Goal: Complete application form

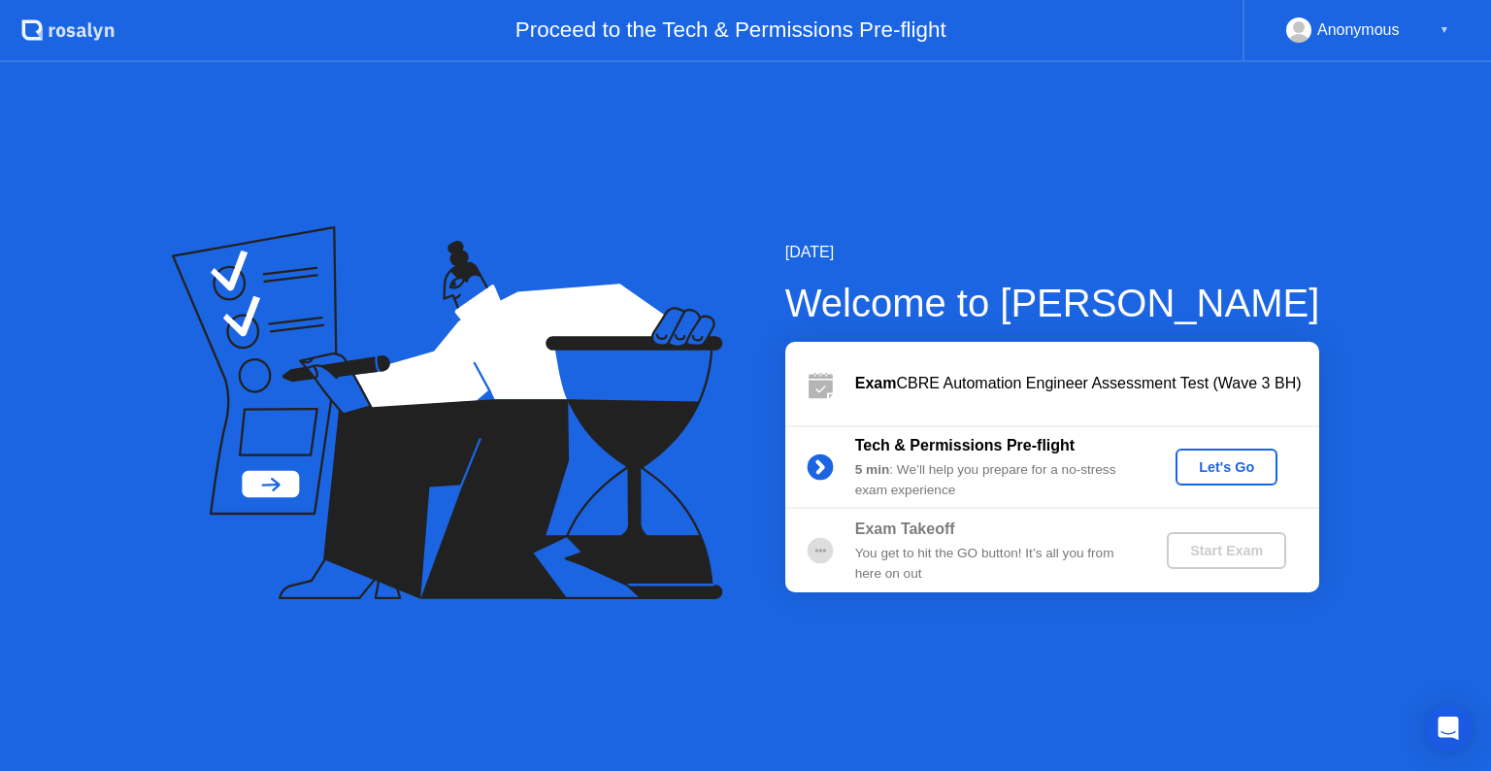
click at [1227, 472] on div "Let's Go" at bounding box center [1227, 467] width 86 height 16
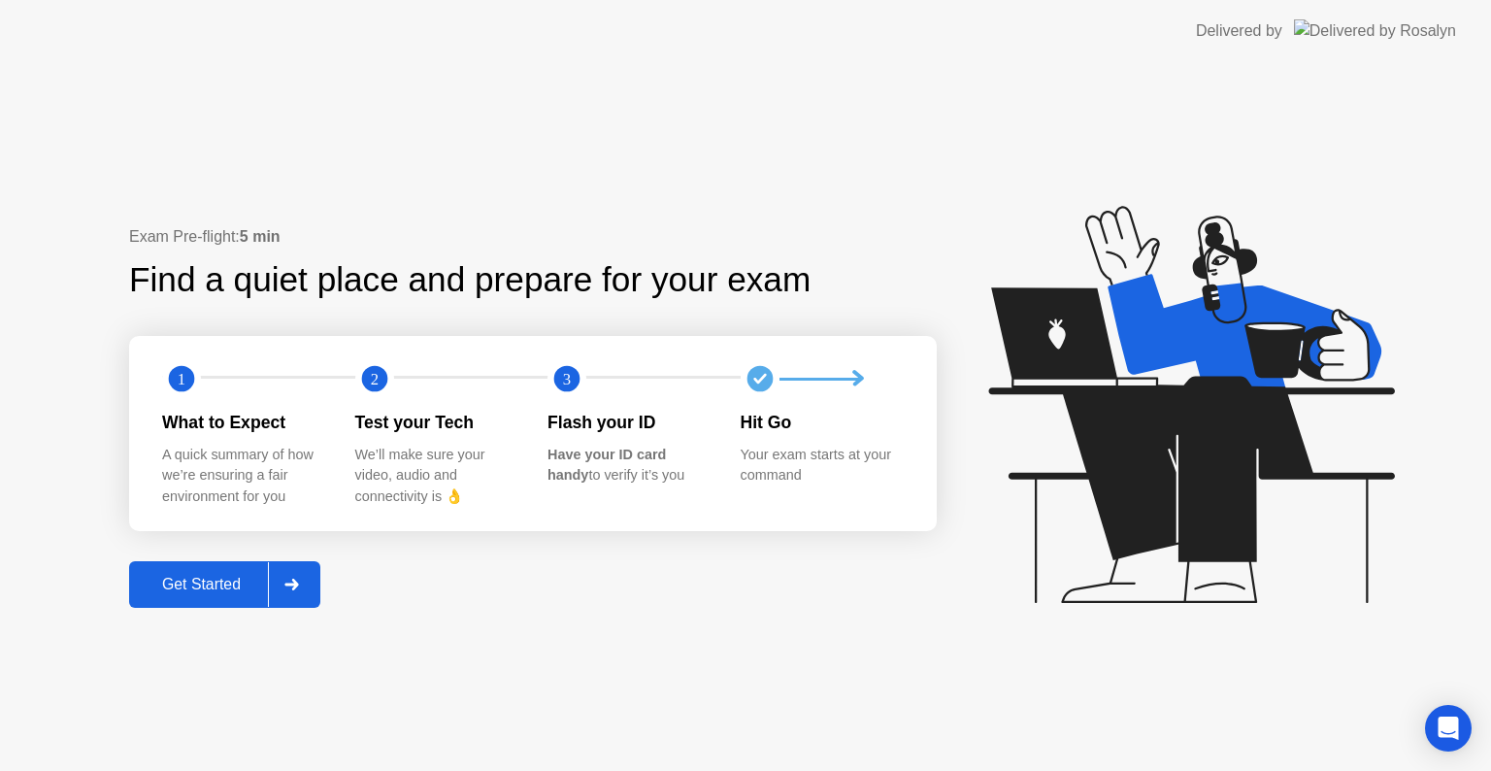
click at [182, 579] on div "Get Started" at bounding box center [201, 584] width 133 height 17
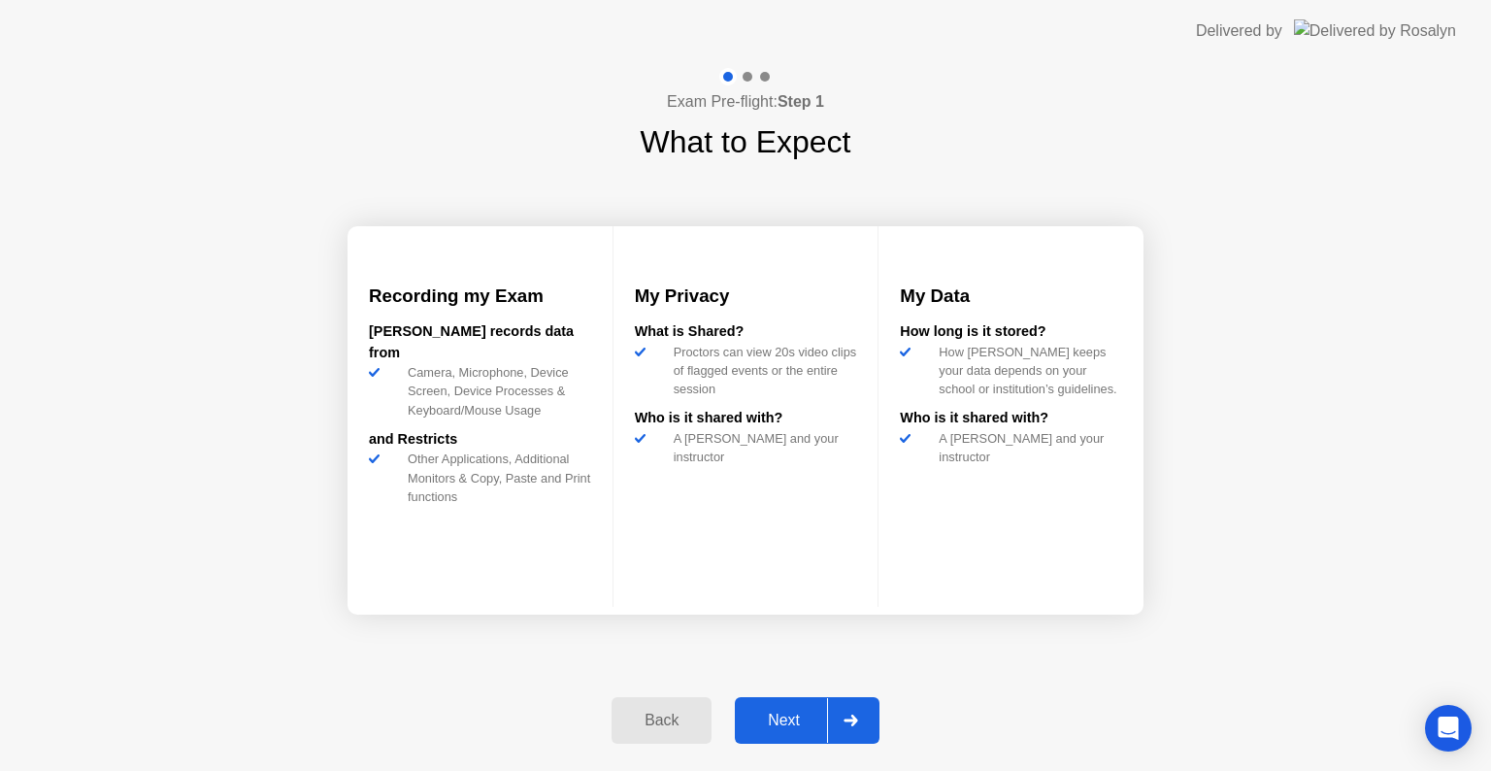
click at [788, 719] on div "Next" at bounding box center [784, 720] width 86 height 17
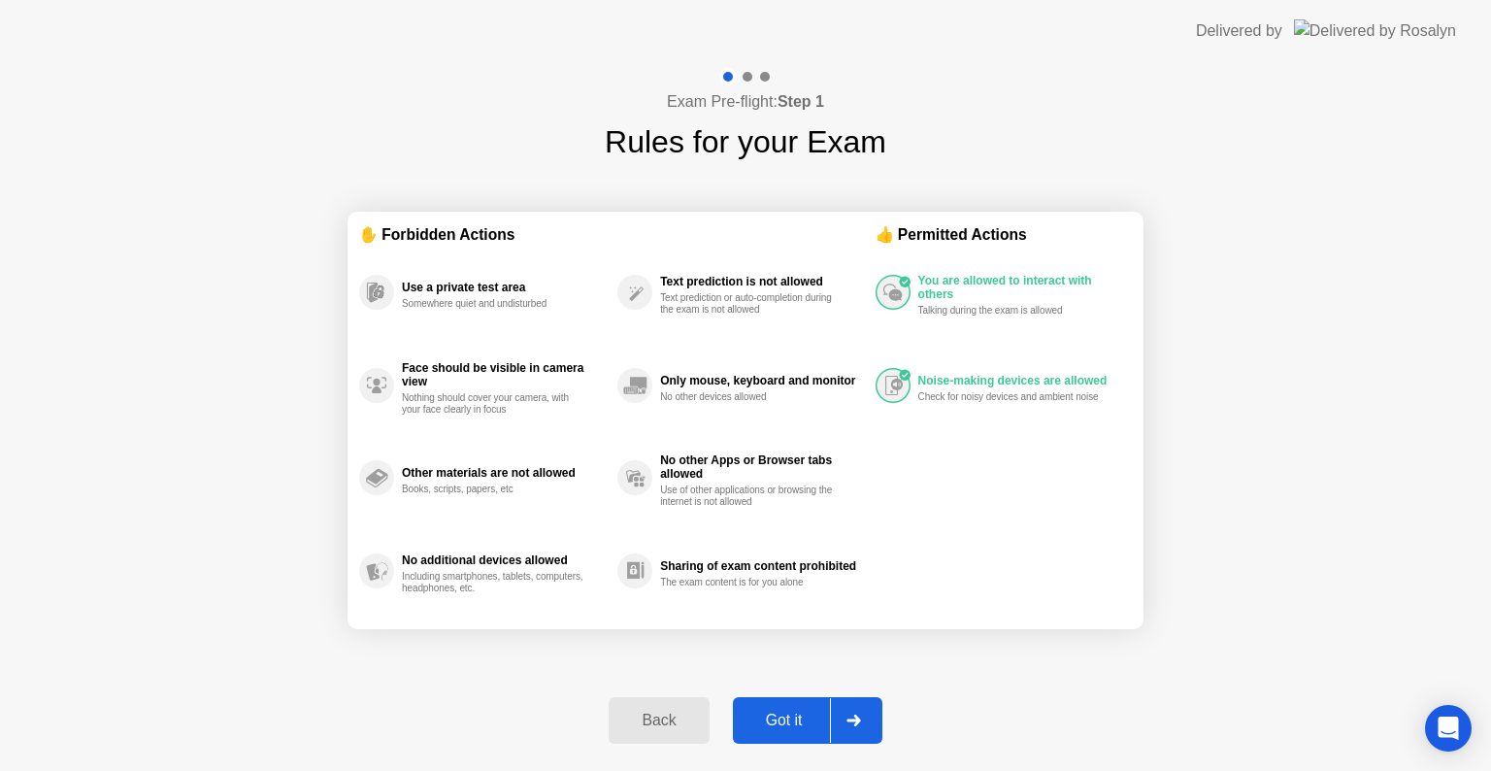
click at [794, 729] on div "Got it" at bounding box center [784, 720] width 91 height 17
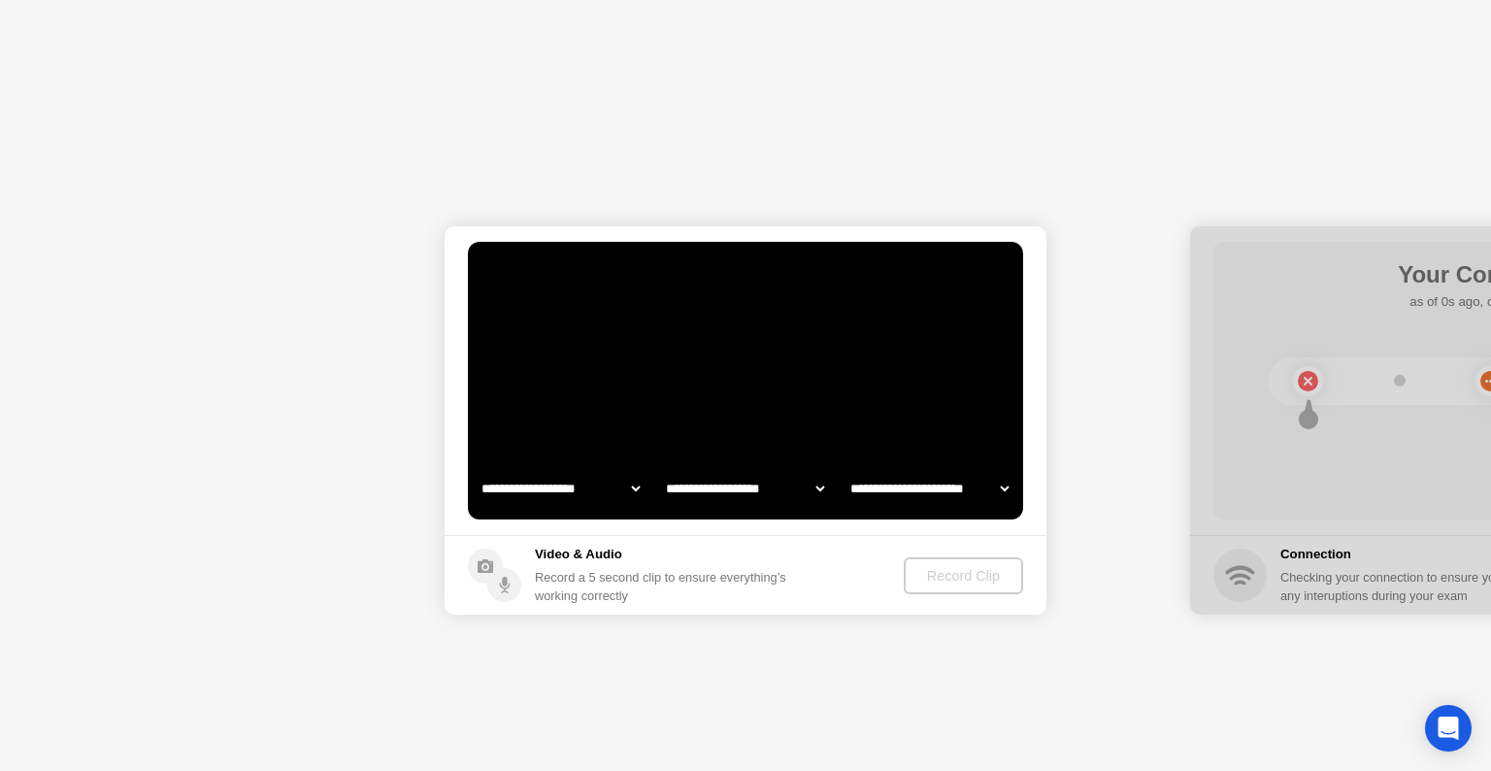
select select "**********"
select select "*******"
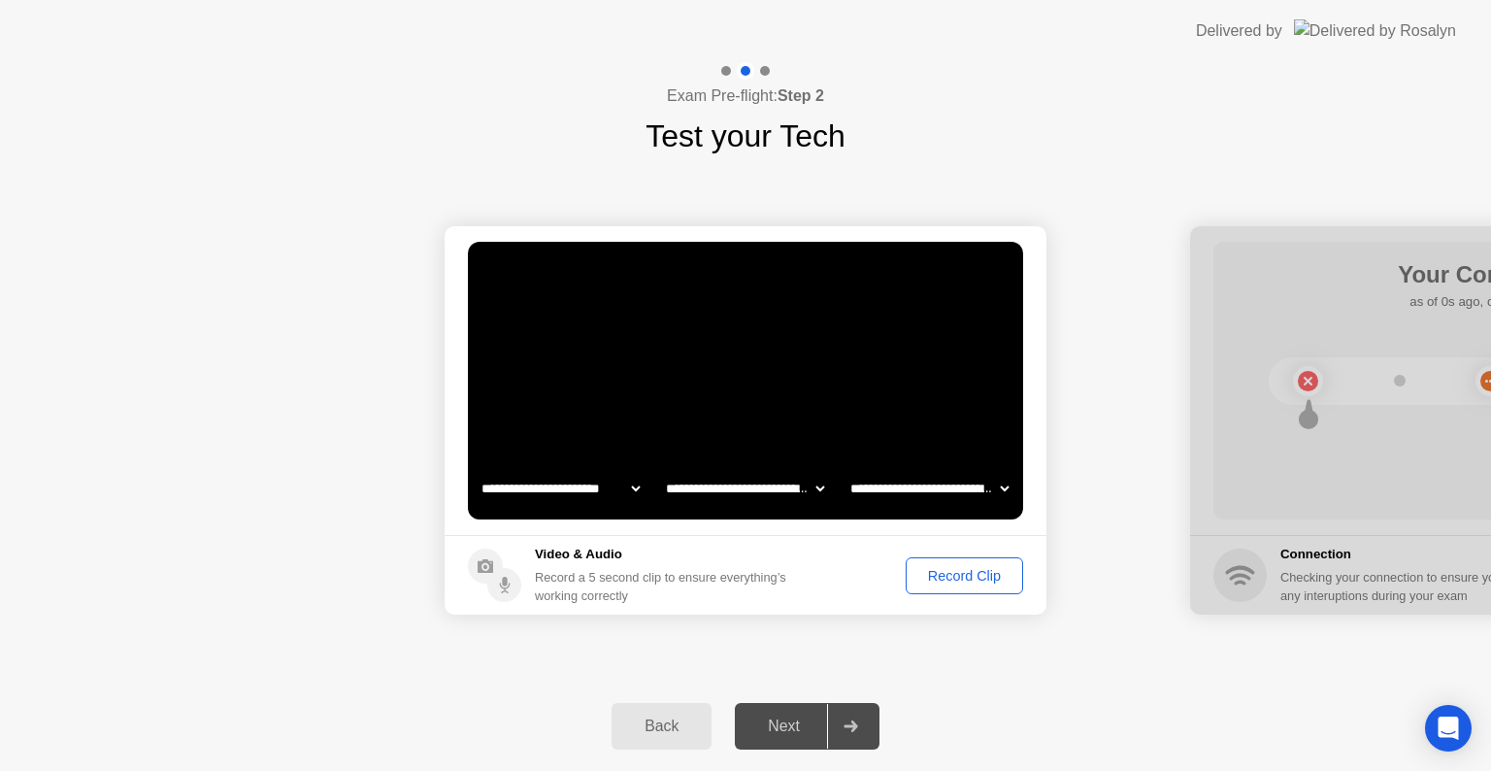
click at [959, 581] on div "Record Clip" at bounding box center [965, 576] width 104 height 16
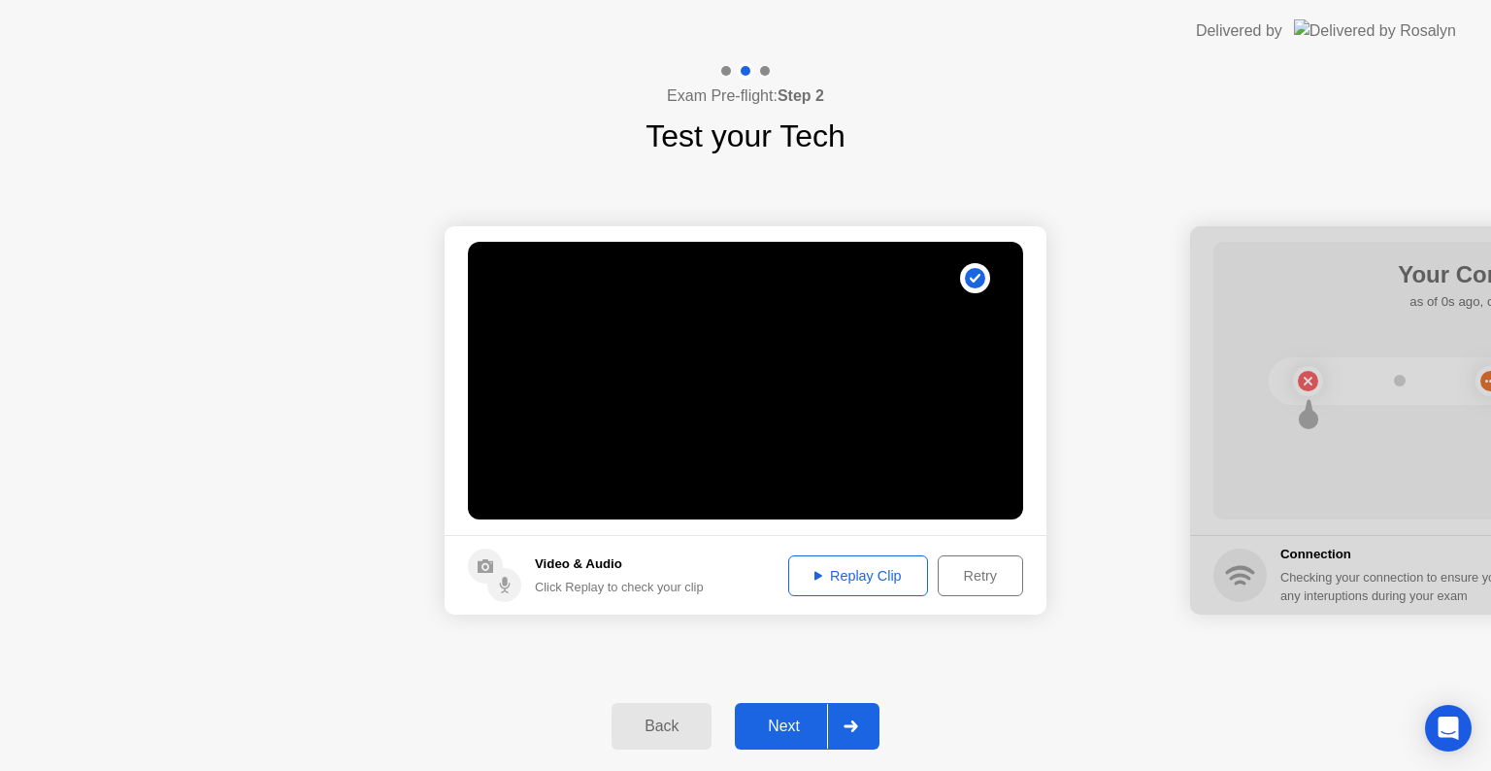
click at [820, 579] on div "Replay Clip" at bounding box center [858, 576] width 126 height 16
click at [791, 732] on div "Next" at bounding box center [784, 726] width 86 height 17
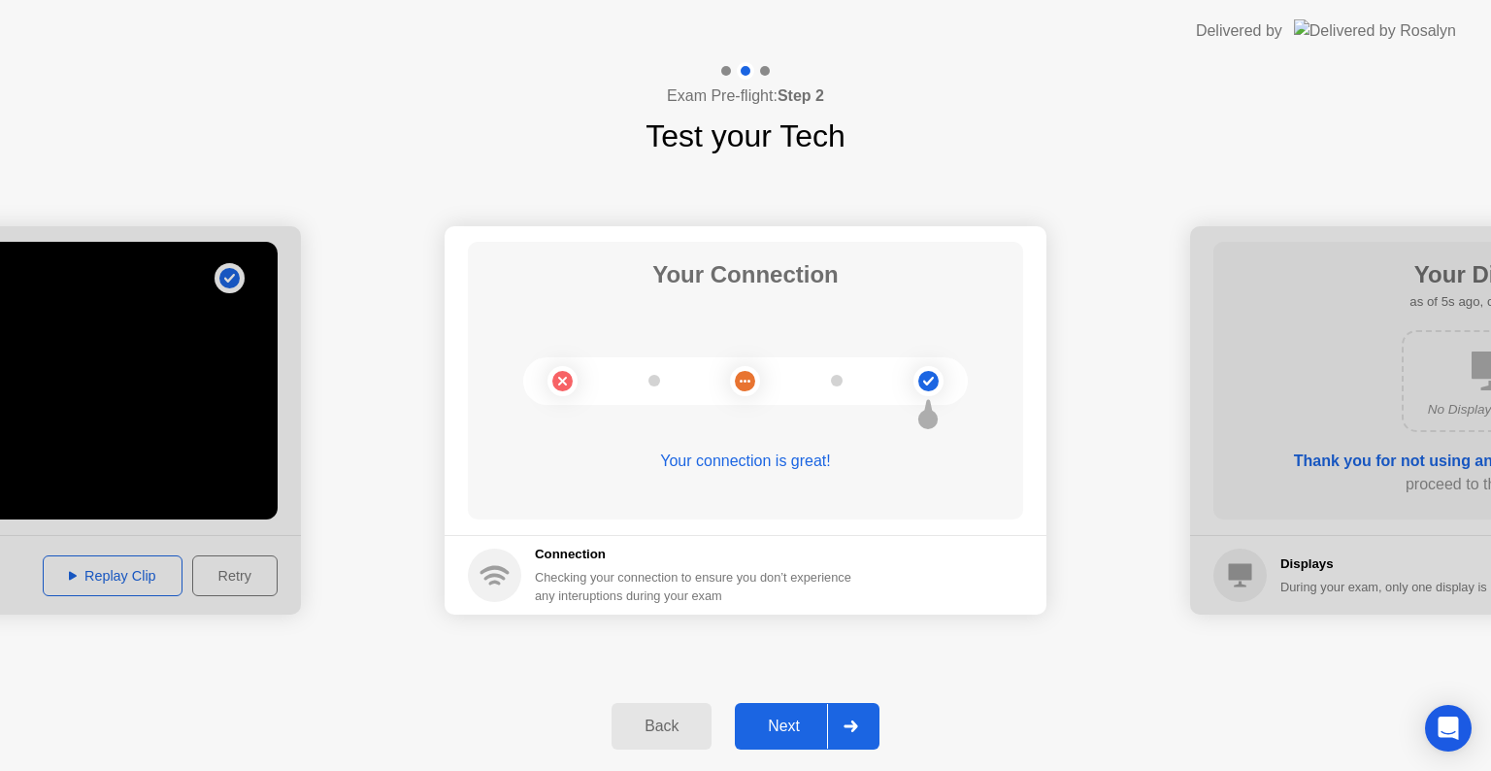
click at [787, 722] on div "Next" at bounding box center [784, 726] width 86 height 17
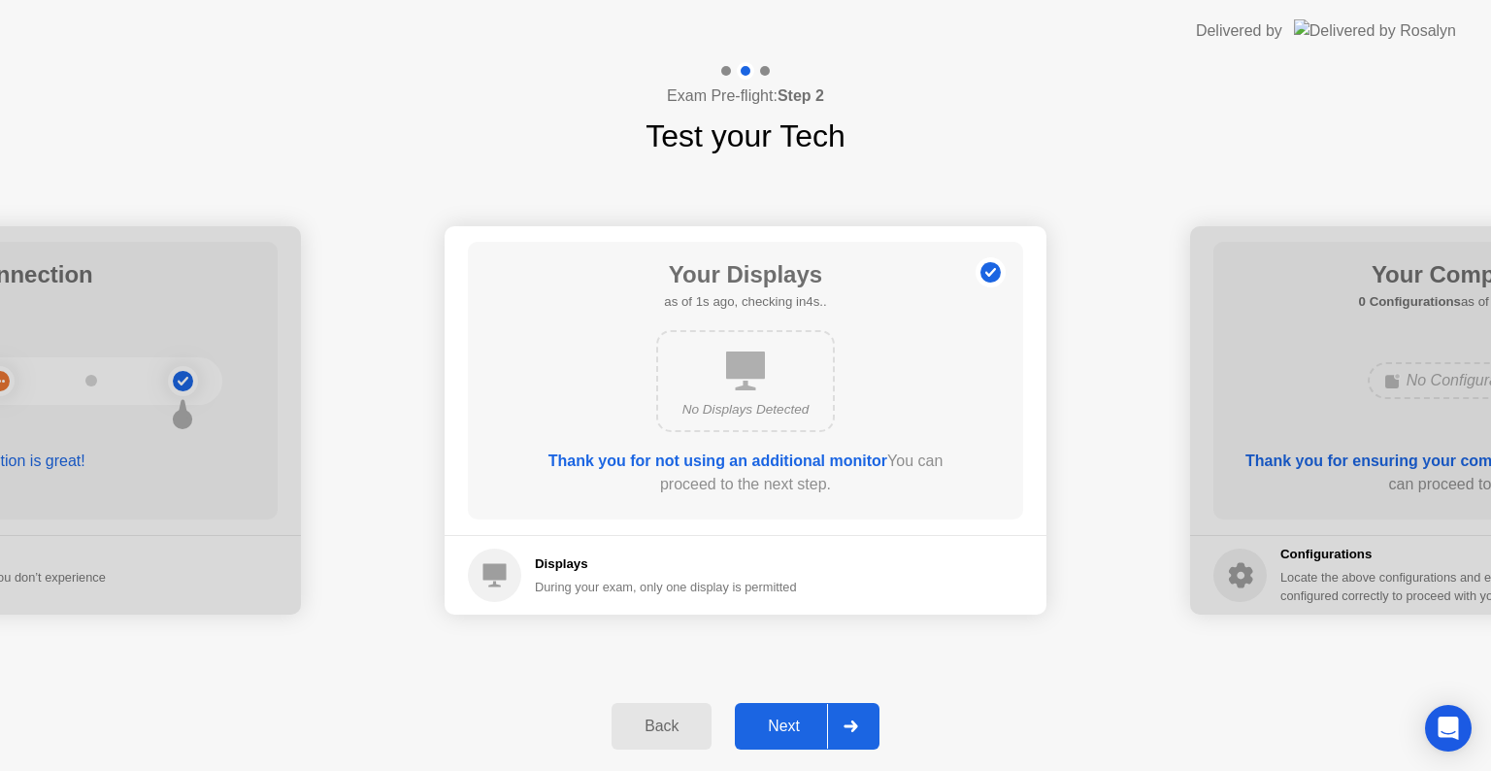
click at [790, 730] on div "Next" at bounding box center [784, 726] width 86 height 17
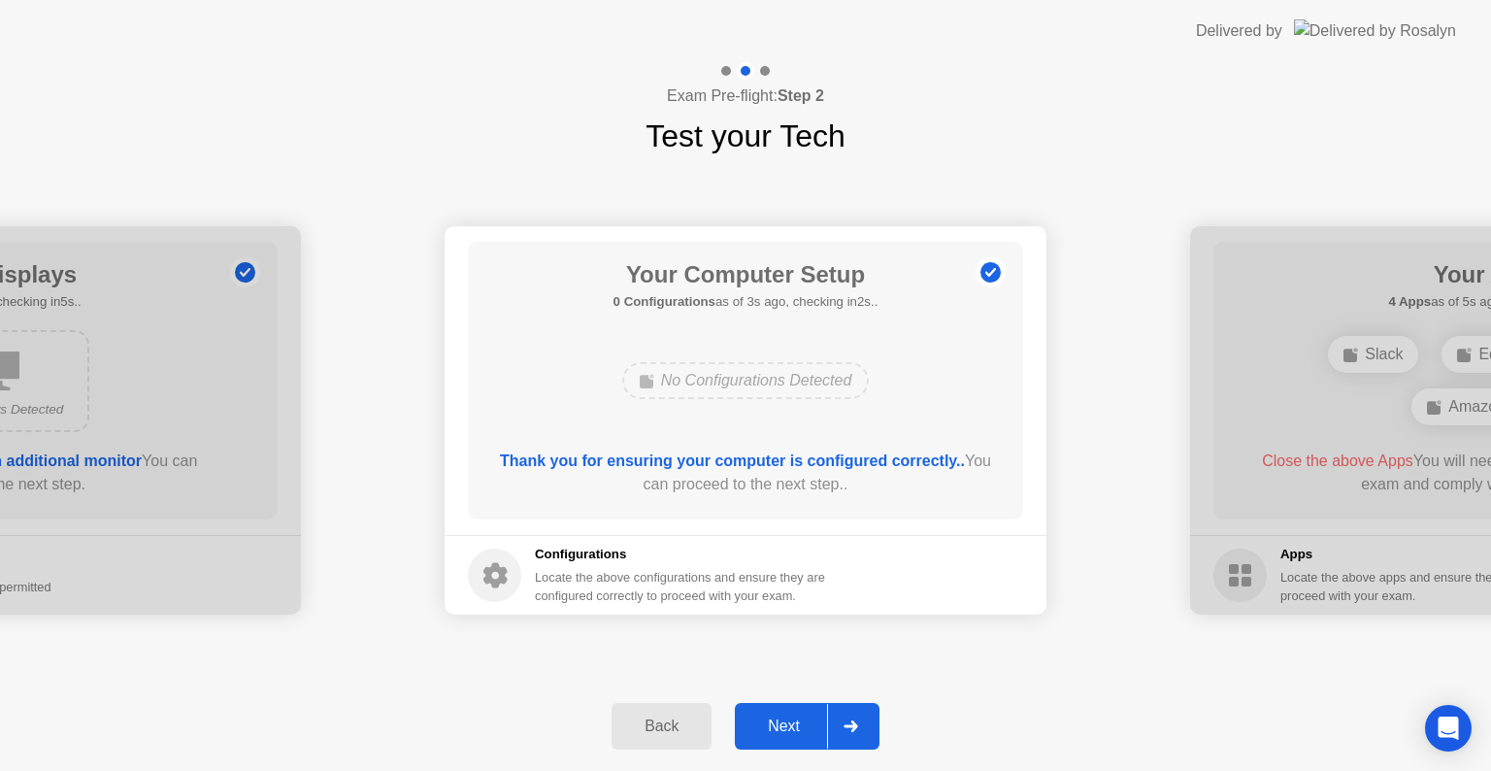
click at [805, 718] on div "Next" at bounding box center [784, 726] width 86 height 17
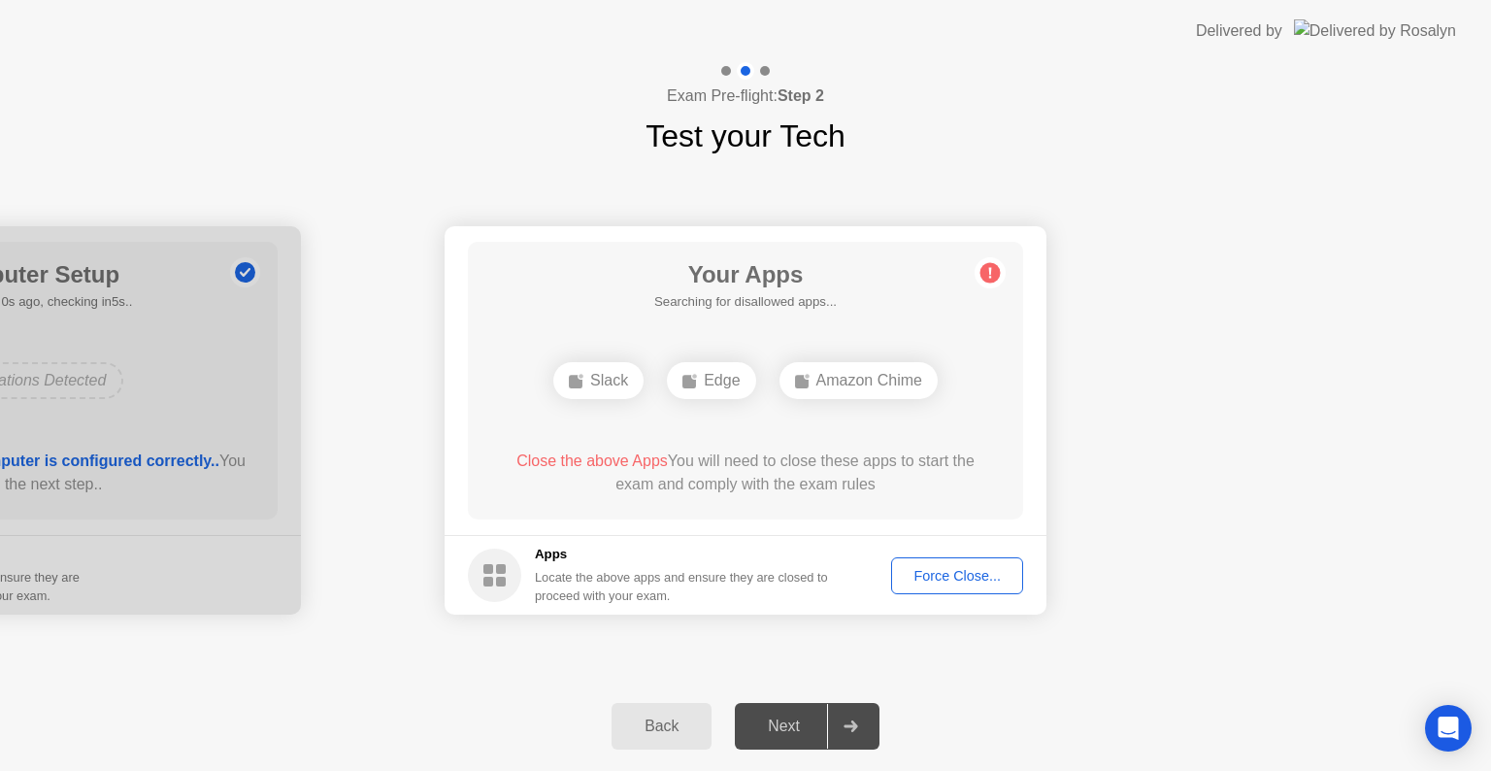
click at [951, 579] on div "Force Close..." at bounding box center [957, 576] width 118 height 16
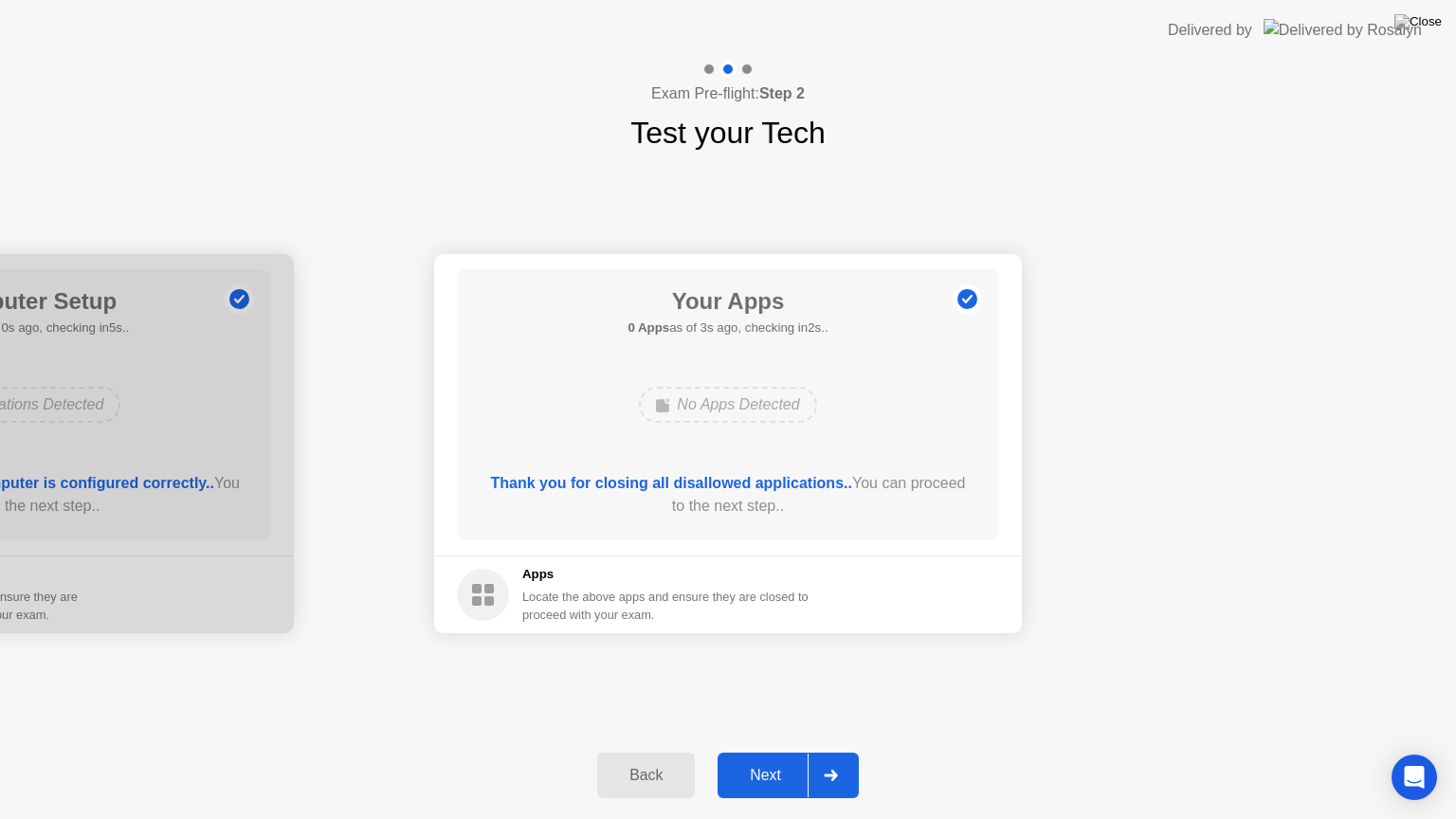
click at [765, 752] on div "Next" at bounding box center [766, 774] width 84 height 17
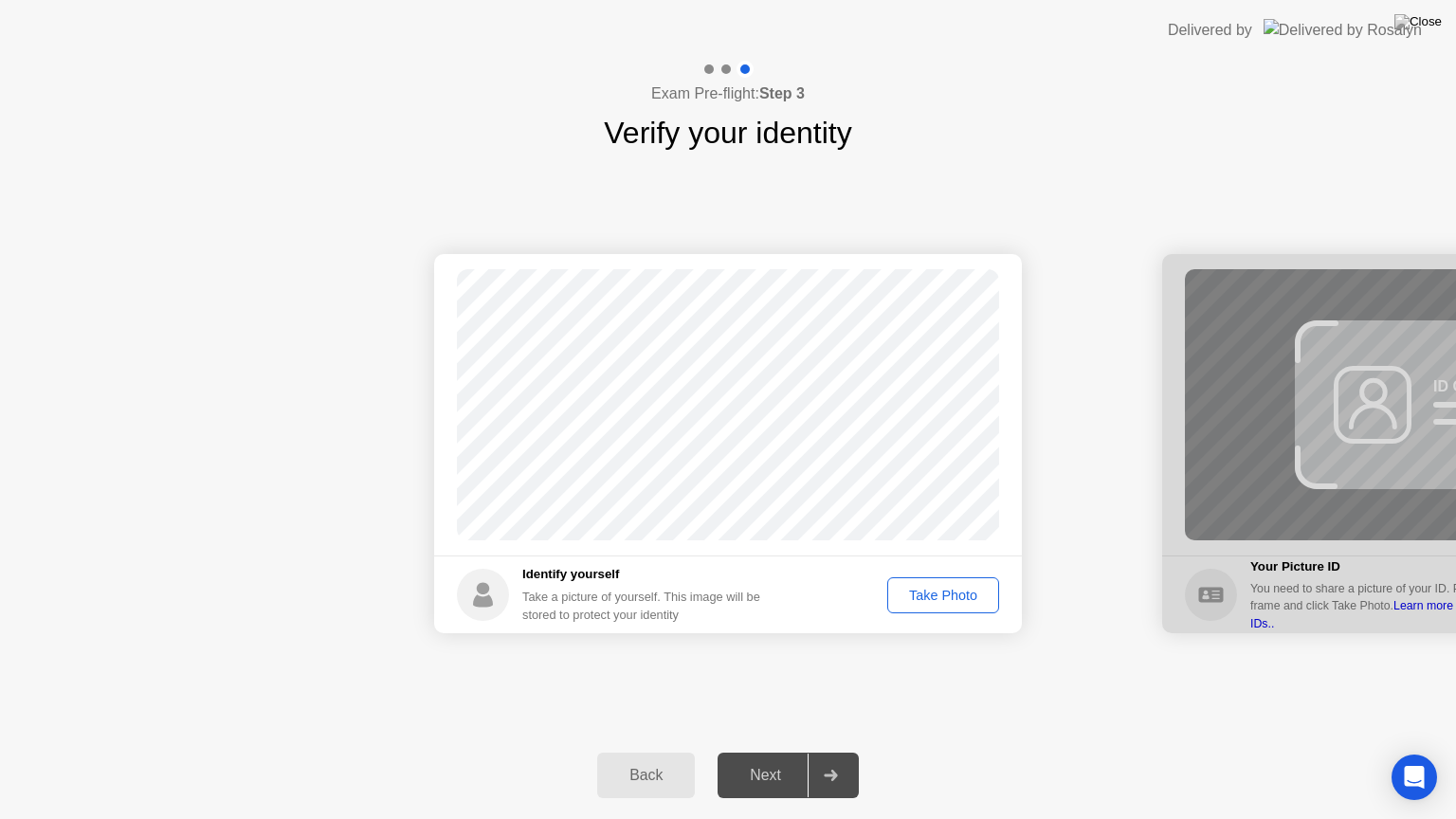
click at [936, 597] on div "Take Photo" at bounding box center [943, 595] width 99 height 16
click at [777, 752] on div "Next" at bounding box center [766, 774] width 84 height 17
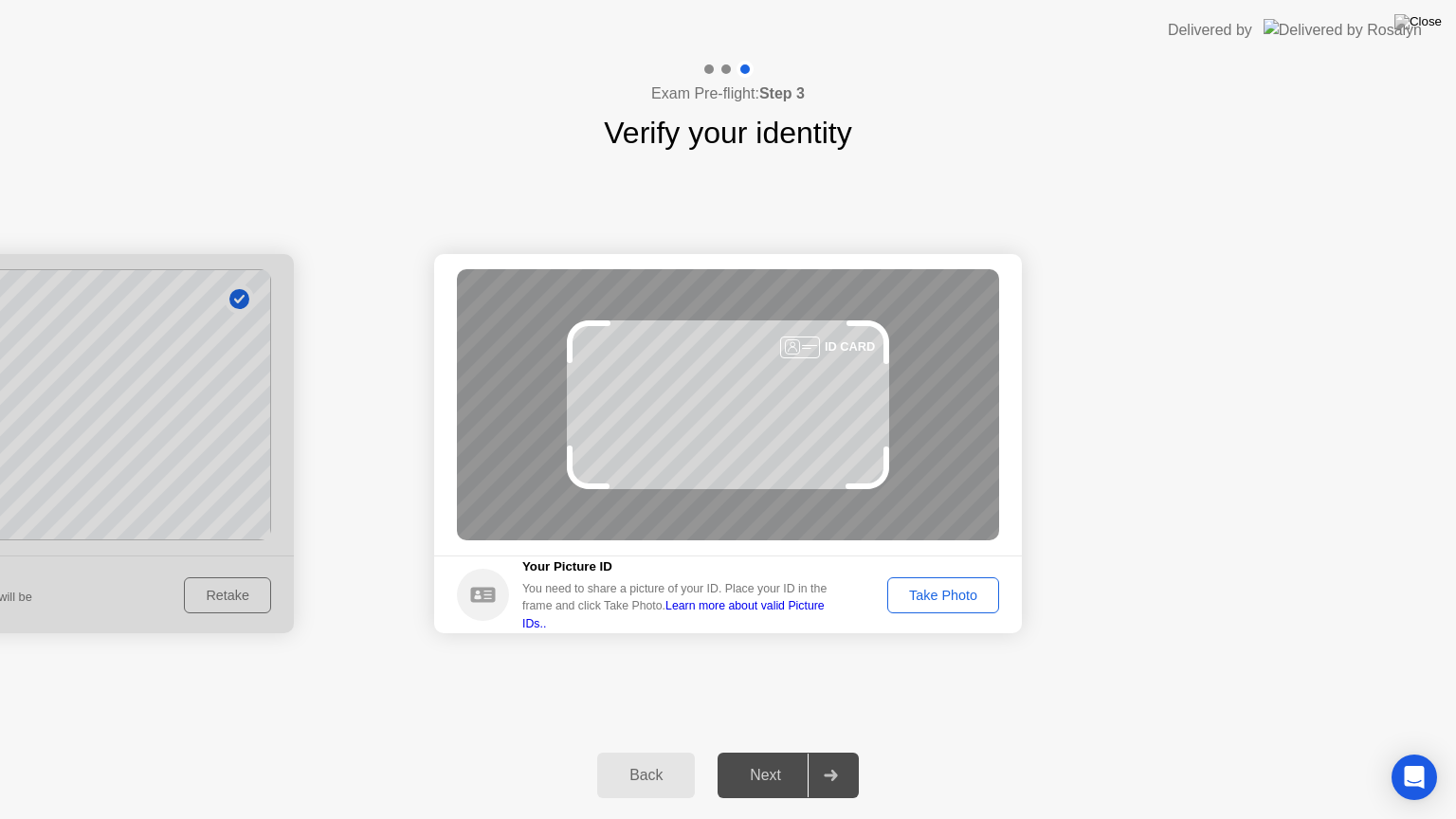
click at [956, 588] on div "Take Photo" at bounding box center [943, 595] width 99 height 16
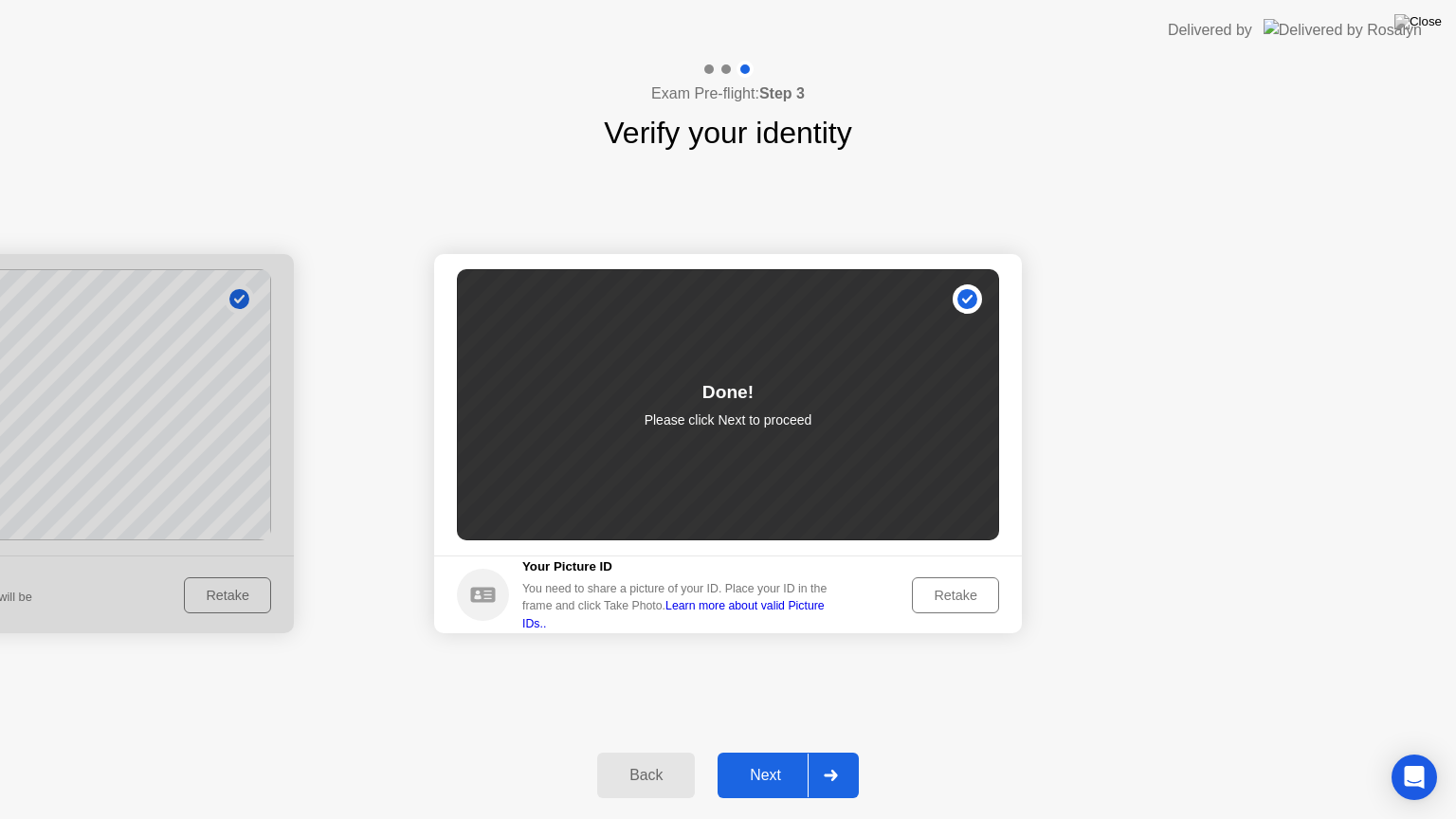
click at [770, 752] on div "Next" at bounding box center [766, 774] width 84 height 17
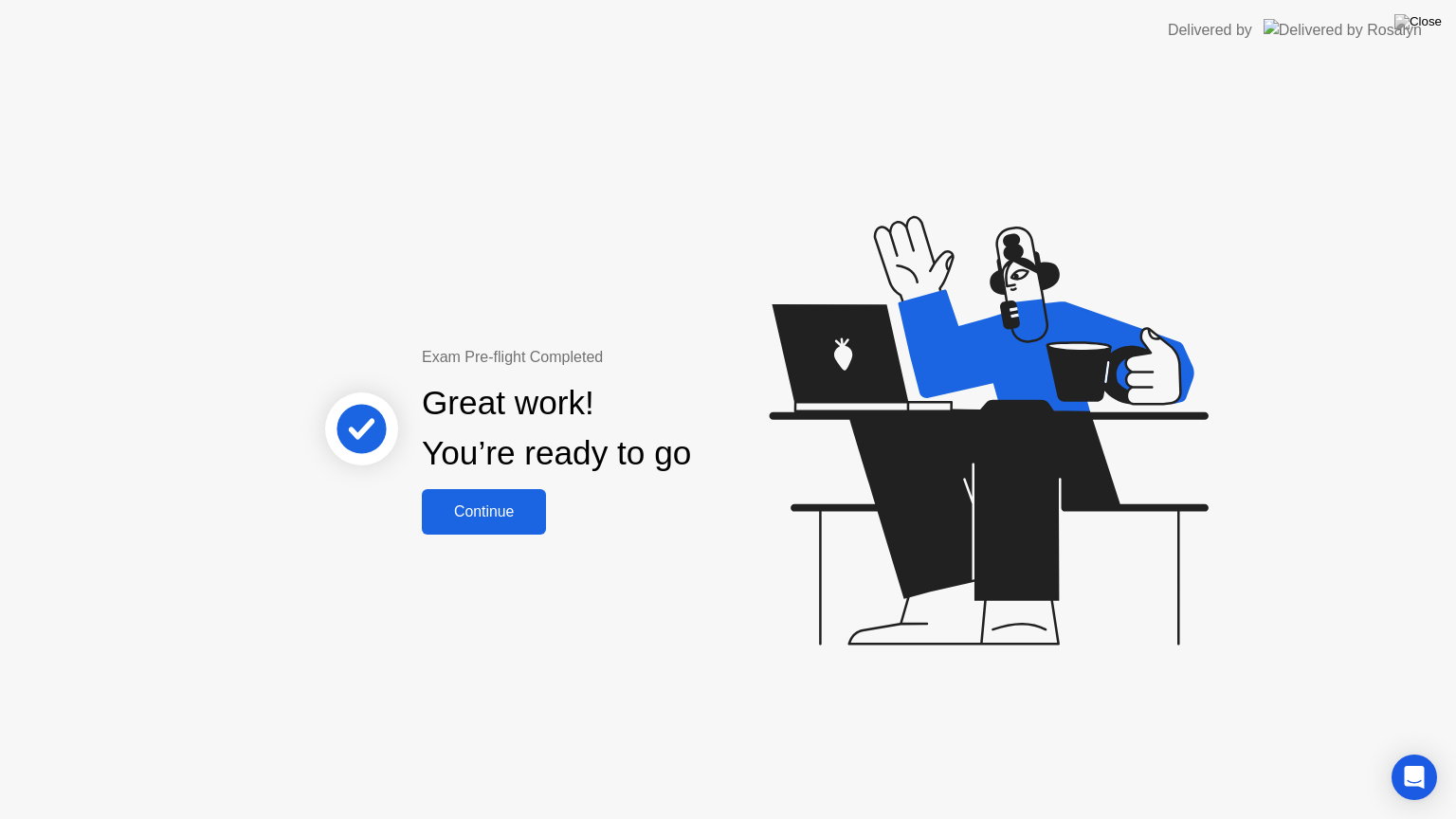
click at [511, 505] on div "Continue" at bounding box center [484, 512] width 113 height 17
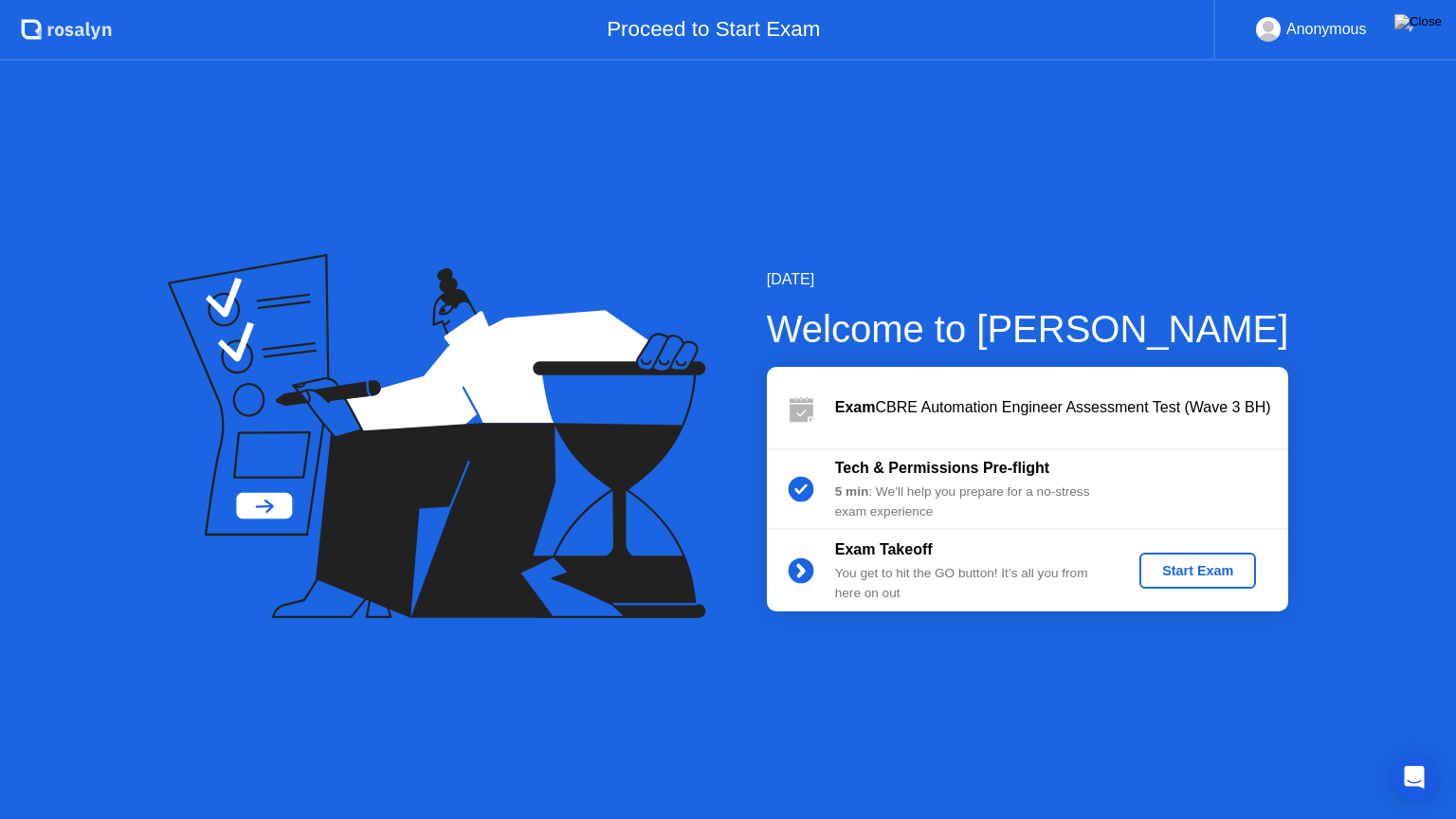
click at [1188, 576] on div "Start Exam" at bounding box center [1198, 571] width 102 height 16
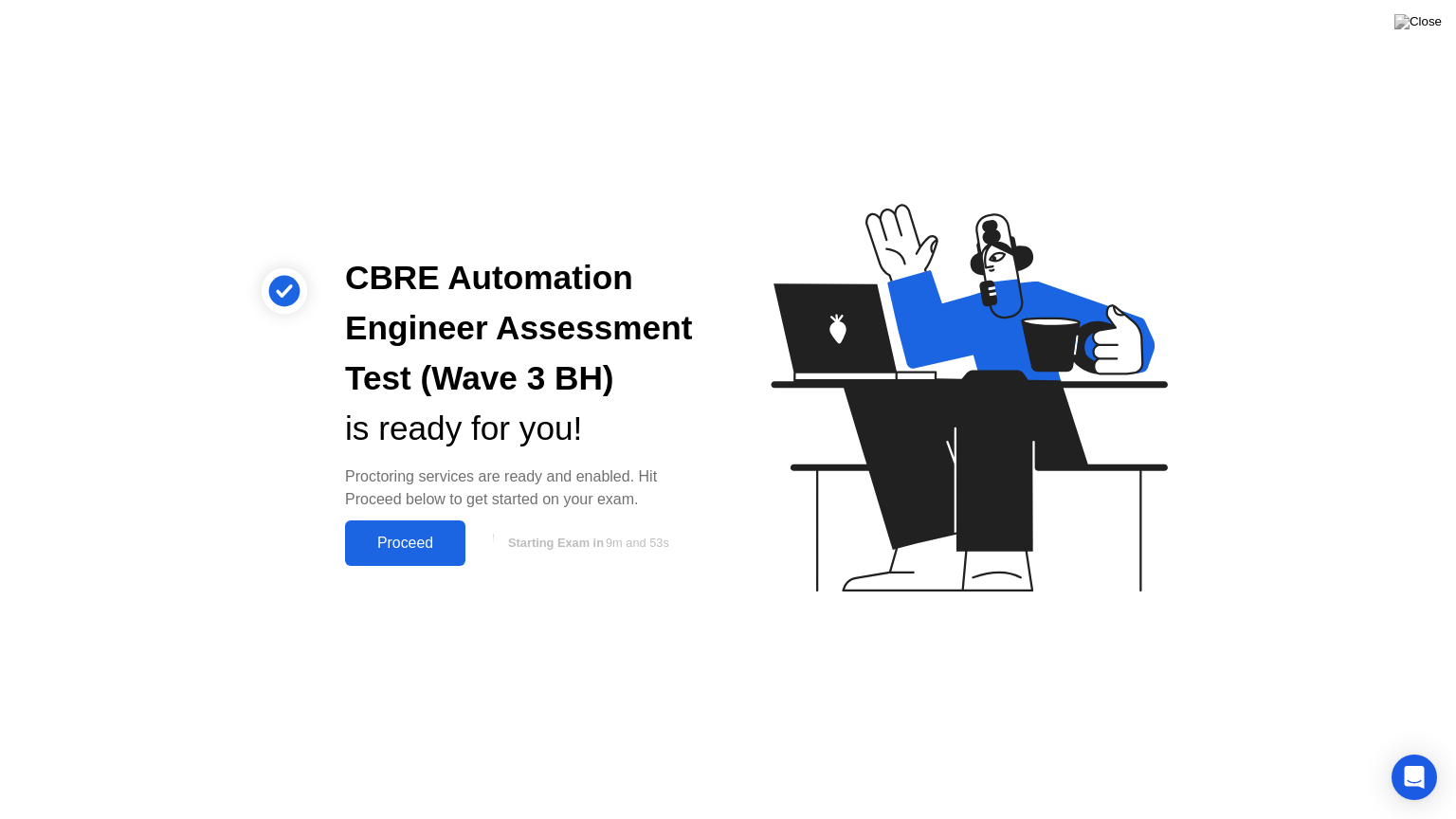
click at [398, 550] on div "Proceed" at bounding box center [405, 543] width 109 height 17
